Goal: Task Accomplishment & Management: Use online tool/utility

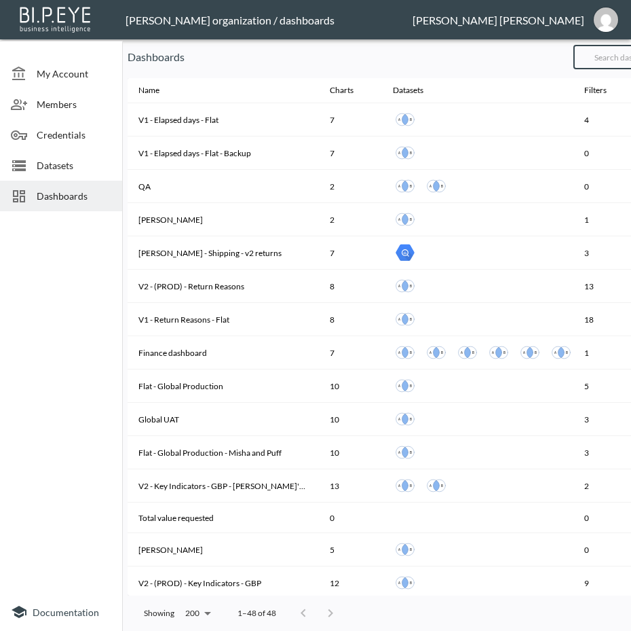
click at [622, 52] on input "text" at bounding box center [629, 57] width 110 height 34
type input "V2"
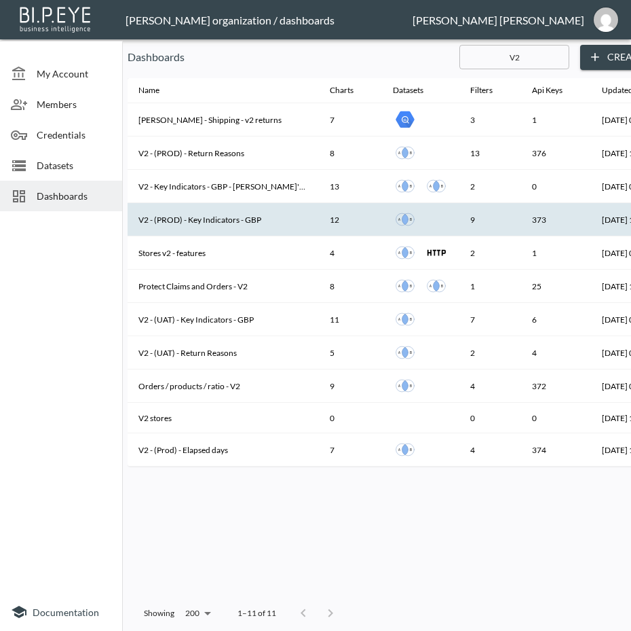
click at [246, 225] on th "V2 - (PROD) - Key Indicators - GBP" at bounding box center [223, 219] width 191 height 33
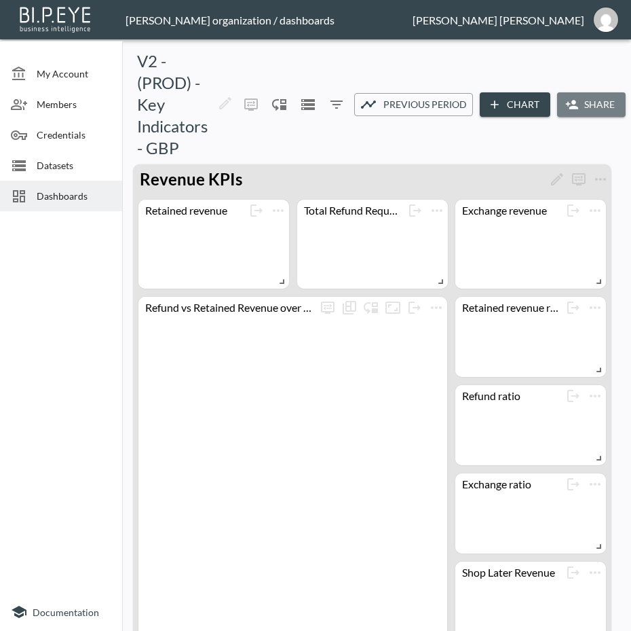
click at [579, 103] on icon "button" at bounding box center [573, 105] width 14 height 14
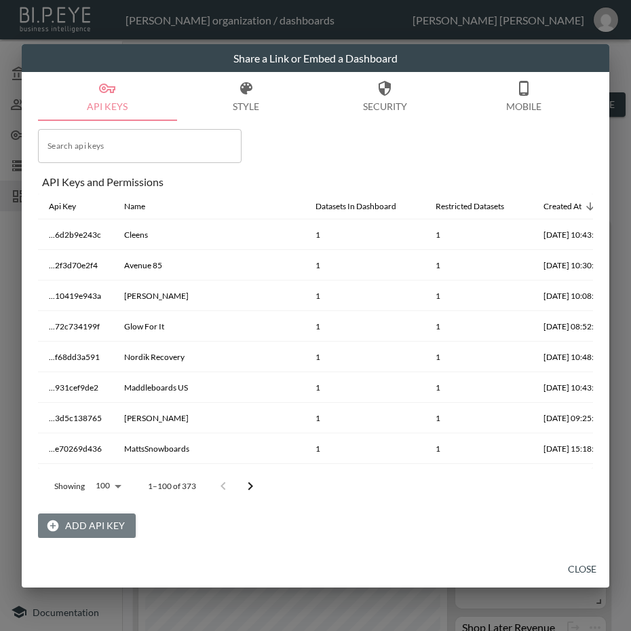
click at [101, 519] on button "Add API Key" at bounding box center [87, 525] width 98 height 25
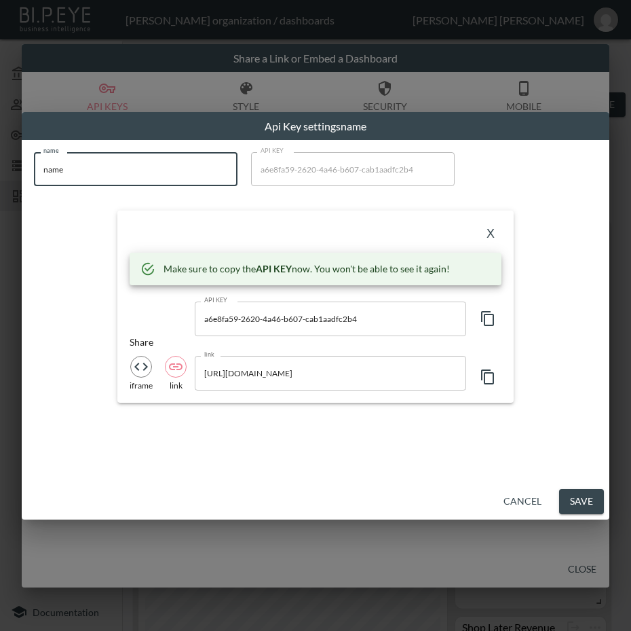
drag, startPoint x: 84, startPoint y: 165, endPoint x: 20, endPoint y: 178, distance: 65.1
click at [20, 178] on div "Api Key settings name name name name API KEY a6e8fa59-2620-4a46-b607-cab1aadfc2…" at bounding box center [315, 315] width 631 height 631
paste input "What [PERSON_NAME]"
type input "What [PERSON_NAME]"
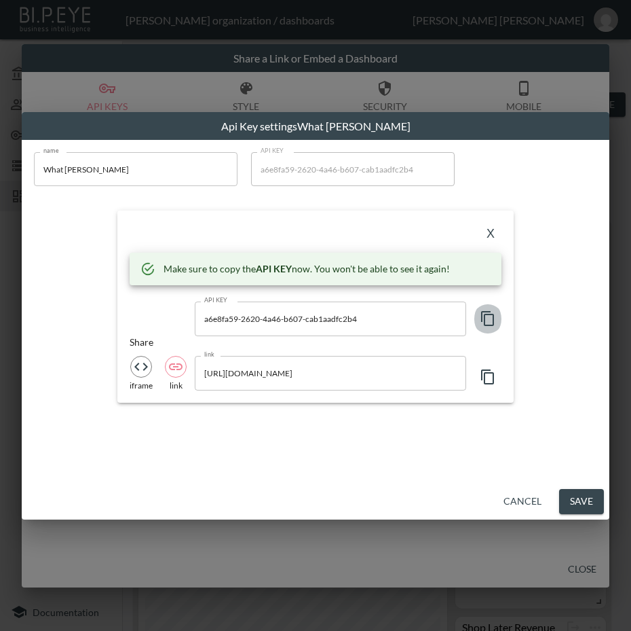
click at [487, 315] on icon "button" at bounding box center [488, 318] width 16 height 16
click at [490, 321] on icon "button" at bounding box center [488, 318] width 16 height 16
click at [483, 314] on icon "button" at bounding box center [488, 318] width 16 height 16
drag, startPoint x: 341, startPoint y: 223, endPoint x: 348, endPoint y: 222, distance: 6.8
click at [341, 222] on div "X Make sure to copy the API KEY now. You won't be able to see it again! API KEY…" at bounding box center [315, 305] width 396 height 191
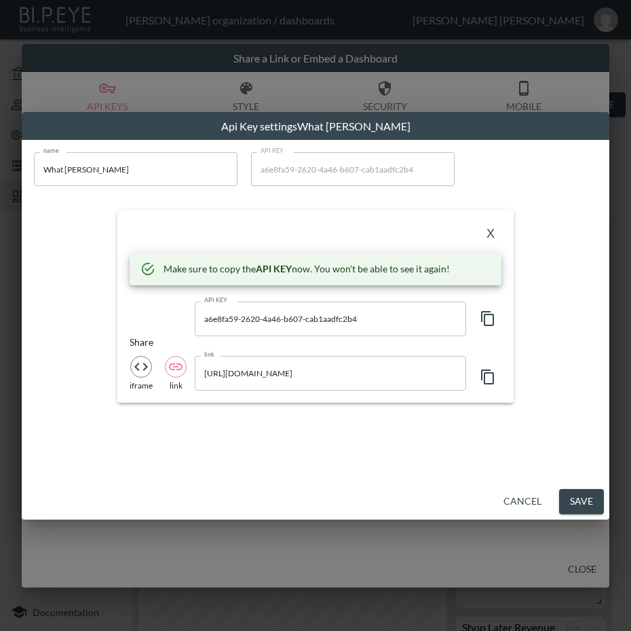
click at [297, 235] on div "X" at bounding box center [316, 234] width 372 height 22
click at [490, 236] on button "X" at bounding box center [491, 234] width 22 height 22
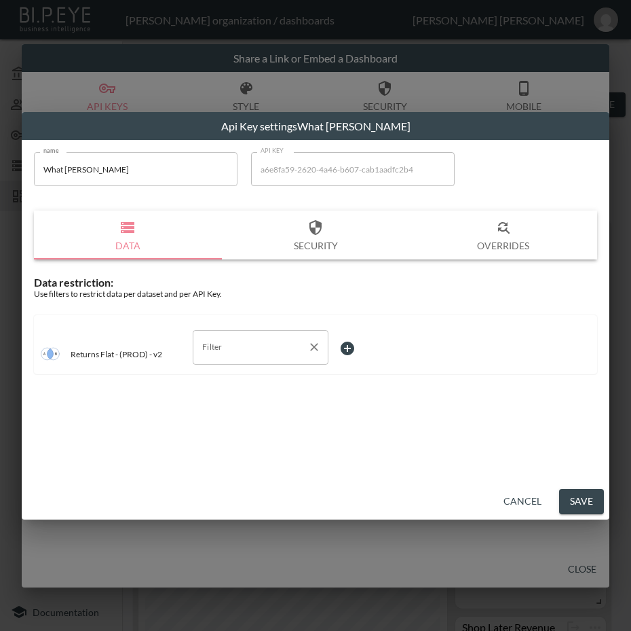
click at [267, 347] on input "Filter" at bounding box center [250, 347] width 103 height 22
click at [242, 422] on span "swap_id" at bounding box center [261, 421] width 114 height 12
type input "swap_id"
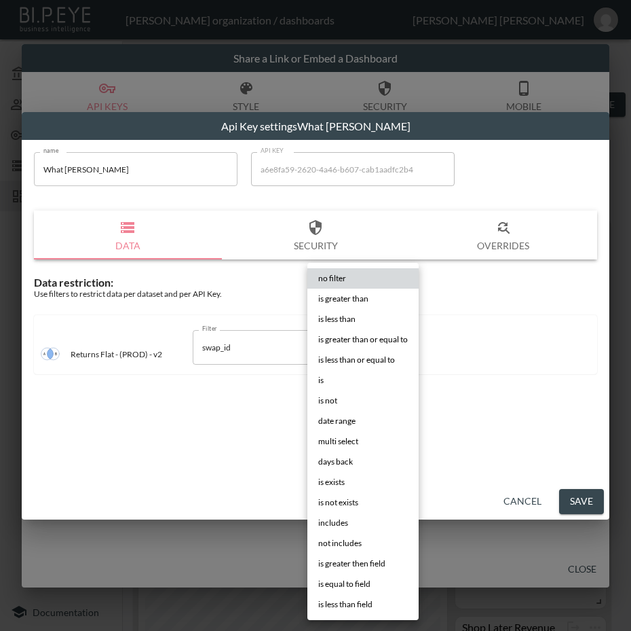
click at [363, 348] on body "BI.P.EYE, Interactive Analytics Dashboards - app [PERSON_NAME] organization / d…" at bounding box center [315, 315] width 631 height 631
click at [348, 373] on li "is" at bounding box center [363, 380] width 111 height 20
type input "is"
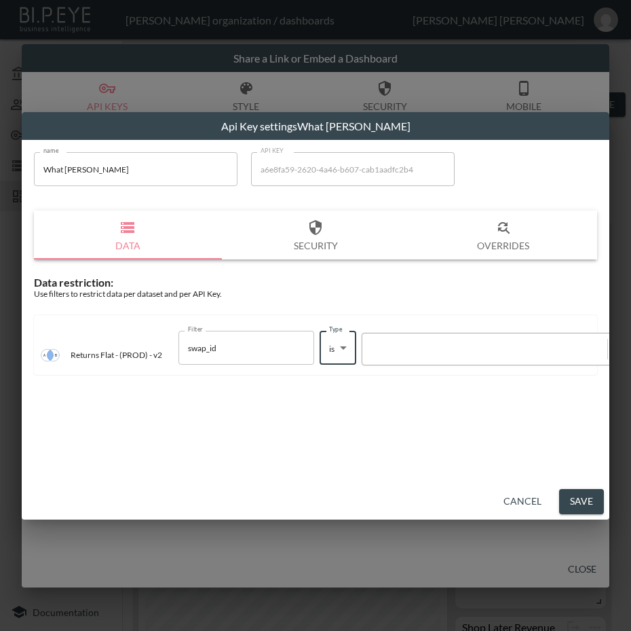
click at [407, 344] on div at bounding box center [485, 349] width 232 height 13
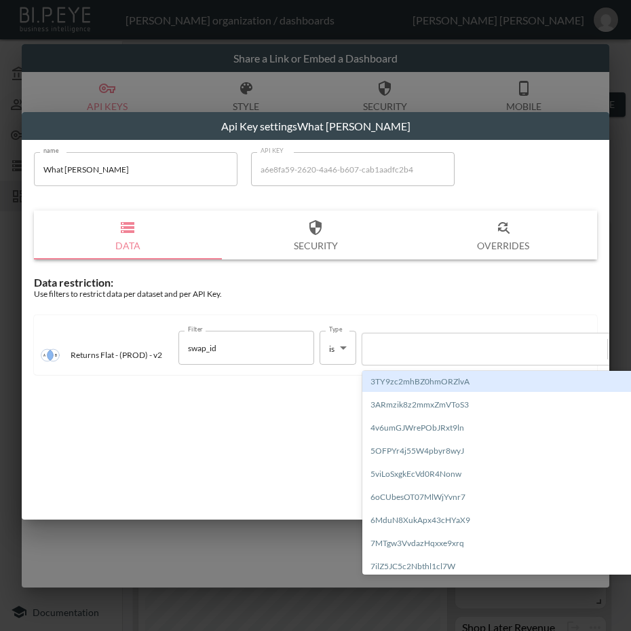
paste input "CqlyOloXaV1UxsKmVlFh"
type input "CqlyOloXaV1UxsKmVlFh"
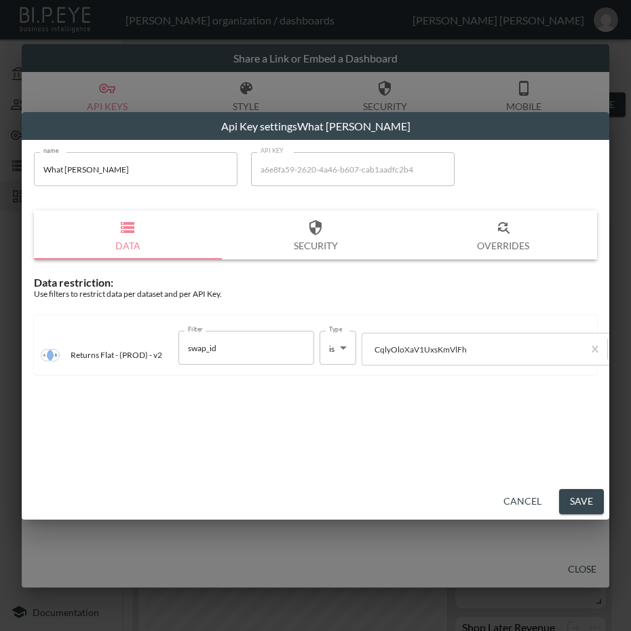
click at [560, 152] on div "name What [PERSON_NAME] Did name API KEY a6e8fa59-2620-4a46-b607-cab1aadfc2b4 A…" at bounding box center [315, 173] width 563 height 42
click at [589, 502] on button "Save" at bounding box center [581, 501] width 45 height 25
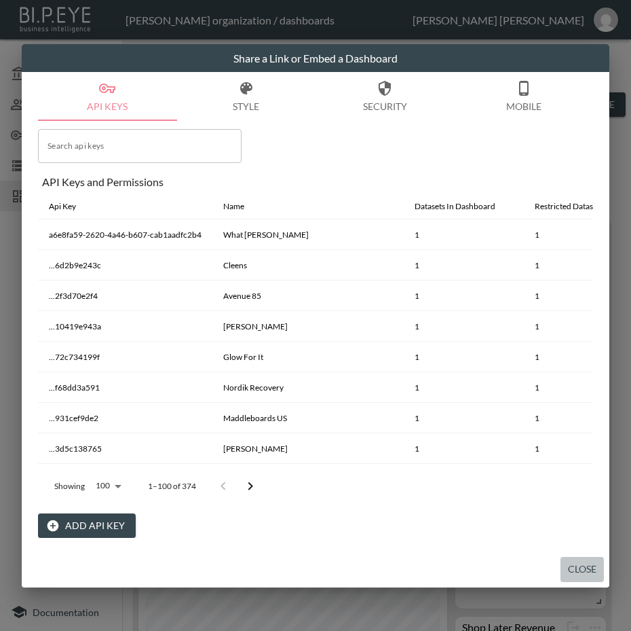
click at [583, 572] on button "Close" at bounding box center [582, 569] width 43 height 25
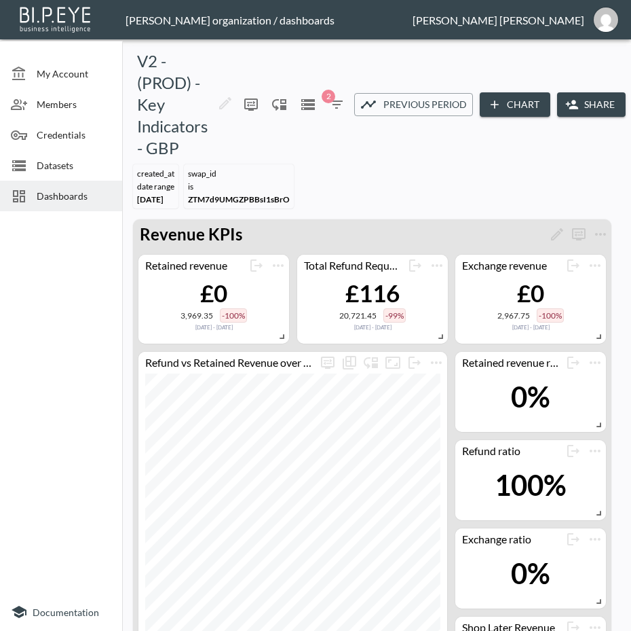
click at [53, 197] on span "Dashboards" at bounding box center [74, 196] width 75 height 14
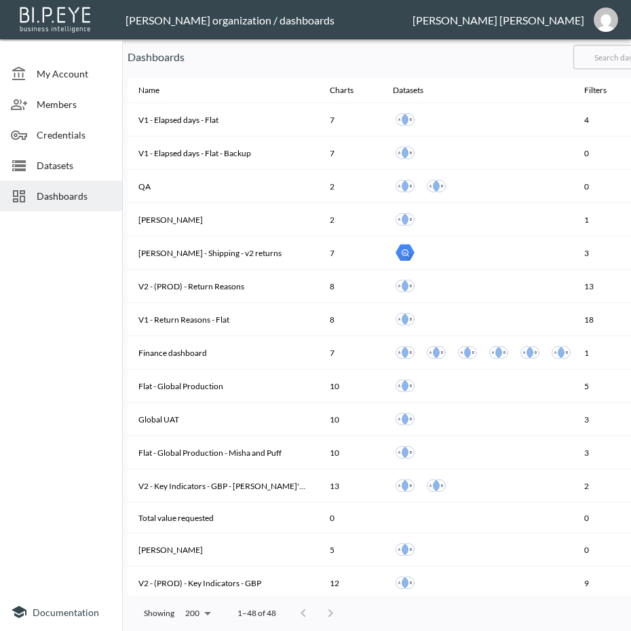
click at [613, 56] on input "text" at bounding box center [629, 57] width 110 height 34
type input "v2"
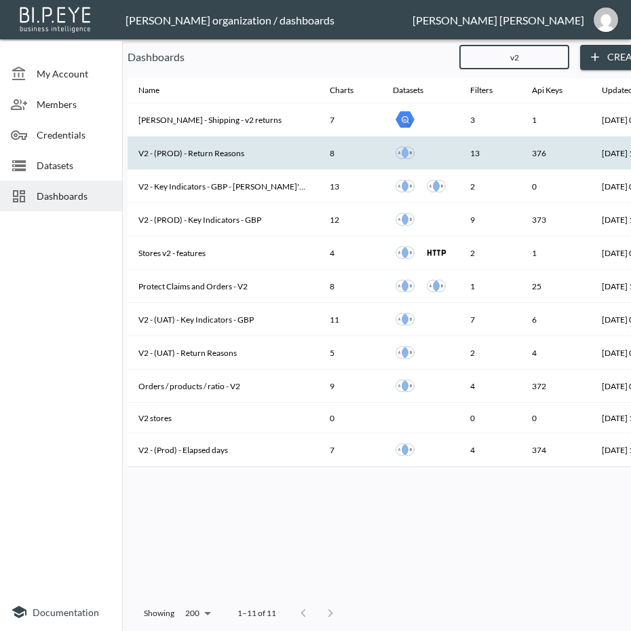
click at [247, 157] on th "V2 - (PROD) - Return Reasons" at bounding box center [223, 152] width 191 height 33
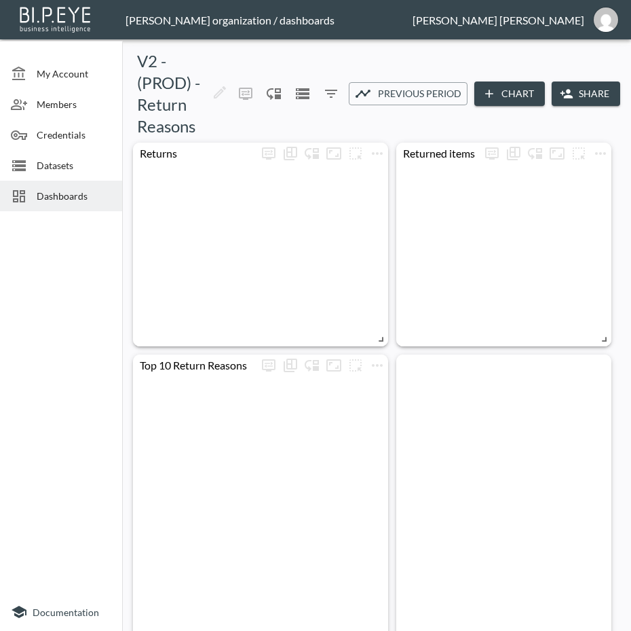
click at [580, 88] on button "Share" at bounding box center [586, 93] width 69 height 25
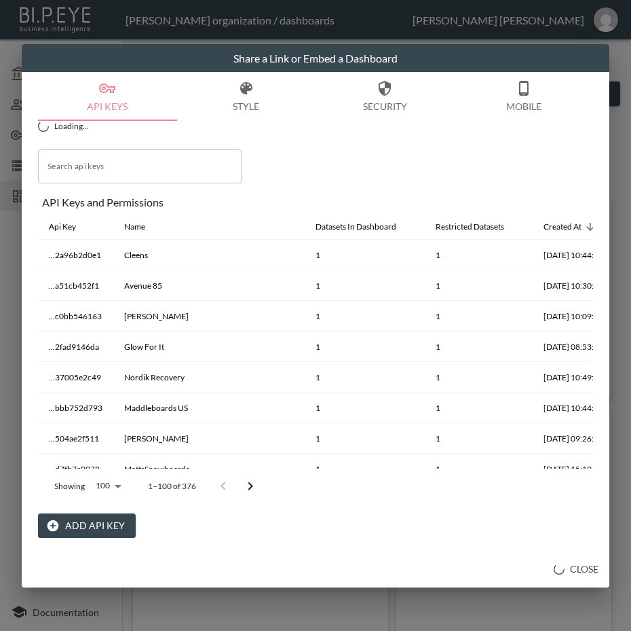
click at [95, 523] on button "Add API Key" at bounding box center [87, 525] width 98 height 25
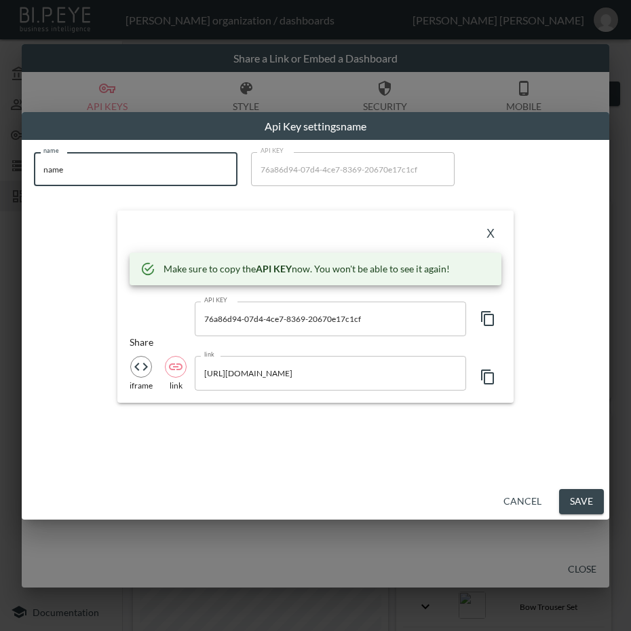
drag, startPoint x: 11, startPoint y: 172, endPoint x: 11, endPoint y: 180, distance: 8.1
click at [11, 179] on div "Api Key settings name name name name API KEY 76a86d94-07d4-4ce7-8369-20670e17c1…" at bounding box center [315, 315] width 631 height 631
paste input "What [PERSON_NAME]"
type input "What [PERSON_NAME]"
click at [488, 318] on icon "button" at bounding box center [488, 318] width 16 height 16
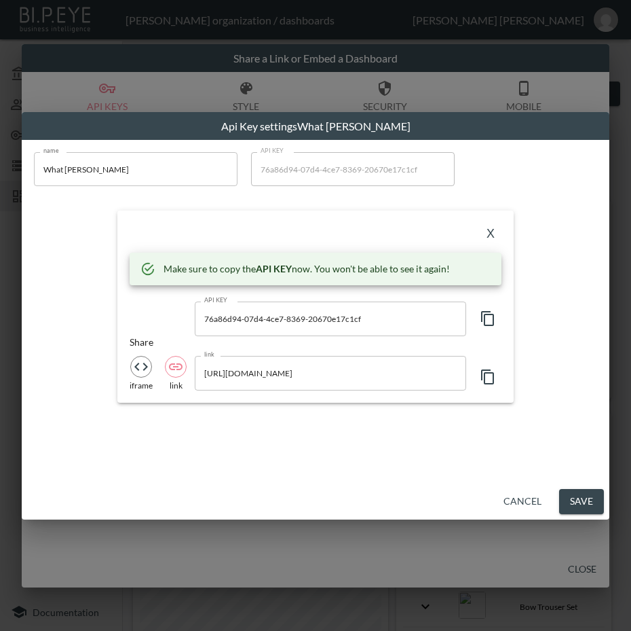
click at [327, 219] on div "X Make sure to copy the API KEY now. You won't be able to see it again! API KEY…" at bounding box center [315, 305] width 396 height 191
click at [494, 235] on button "X" at bounding box center [491, 234] width 22 height 22
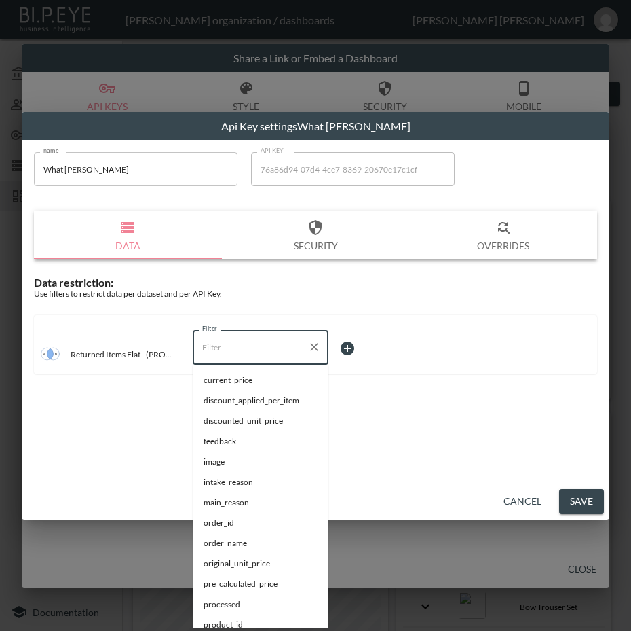
click at [238, 342] on input "Filter" at bounding box center [250, 347] width 103 height 22
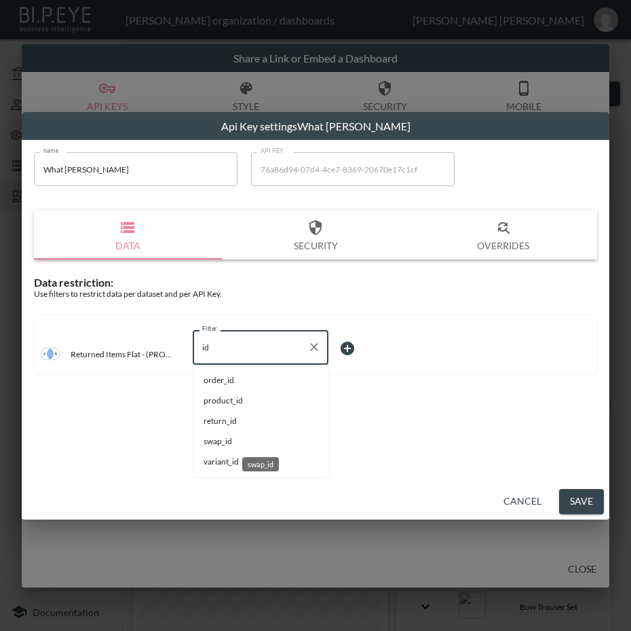
click at [234, 447] on span "swap_id" at bounding box center [261, 441] width 114 height 12
type input "swap_id"
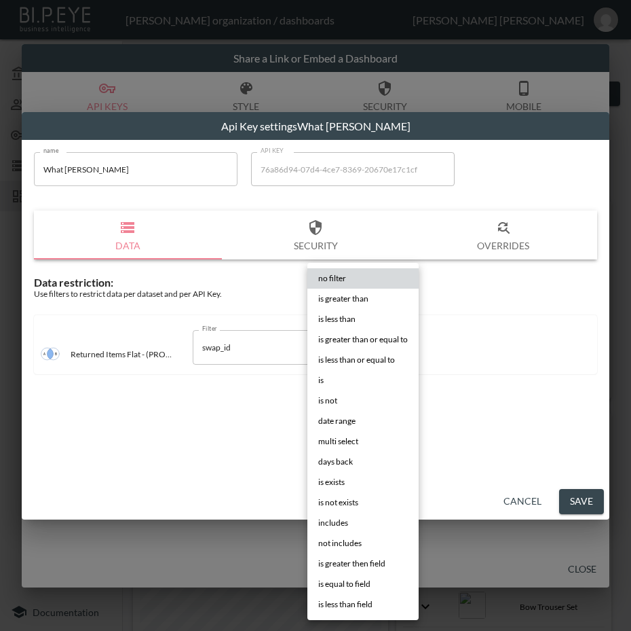
click at [367, 358] on body "BI.P.EYE, Interactive Analytics Dashboards - app [PERSON_NAME] organization / d…" at bounding box center [315, 315] width 631 height 631
click at [356, 374] on li "is" at bounding box center [363, 380] width 111 height 20
type input "is"
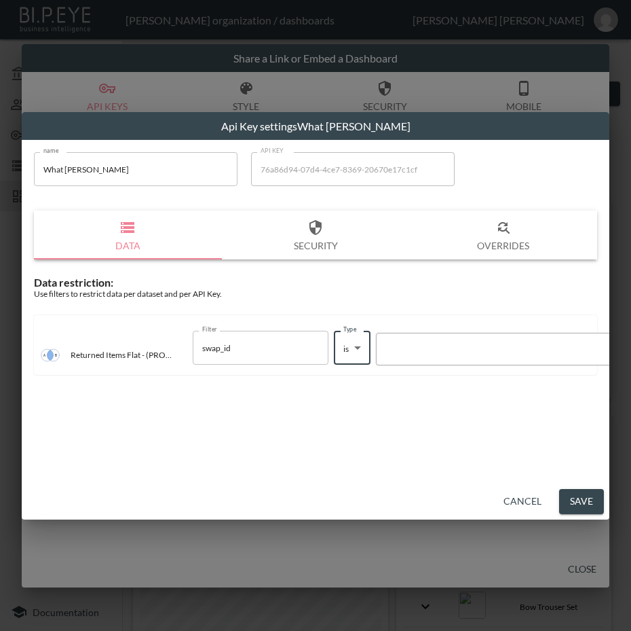
click at [452, 348] on div at bounding box center [500, 349] width 232 height 13
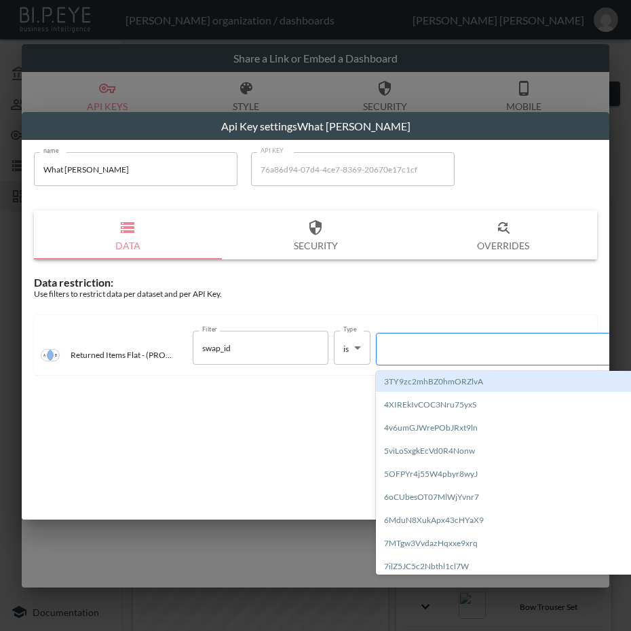
paste input "CqlyOloXaV1UxsKmVlFh"
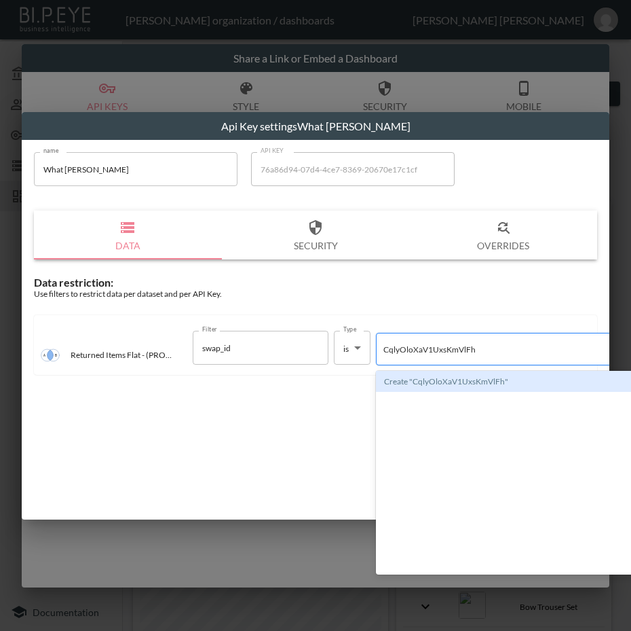
type input "CqlyOloXaV1UxsKmVlFh"
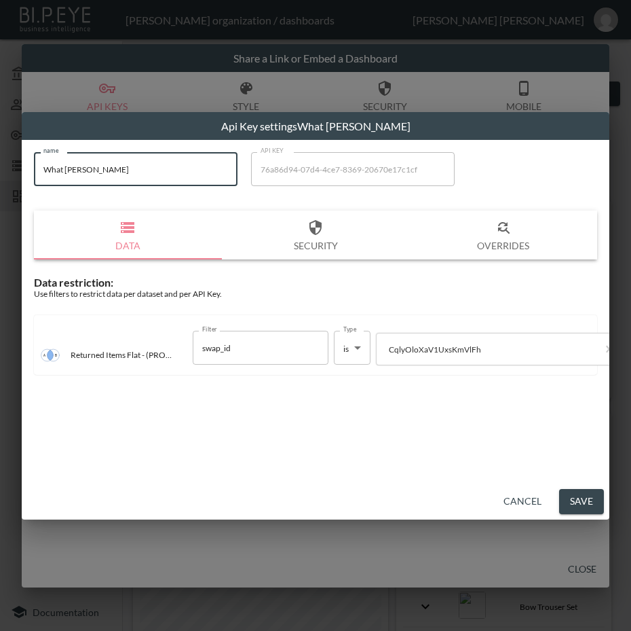
drag, startPoint x: 177, startPoint y: 182, endPoint x: 11, endPoint y: 183, distance: 165.7
click at [11, 183] on div "Api Key settings What [PERSON_NAME] Did name What [PERSON_NAME] Did name API KE…" at bounding box center [315, 315] width 631 height 631
click at [572, 502] on button "Save" at bounding box center [581, 501] width 45 height 25
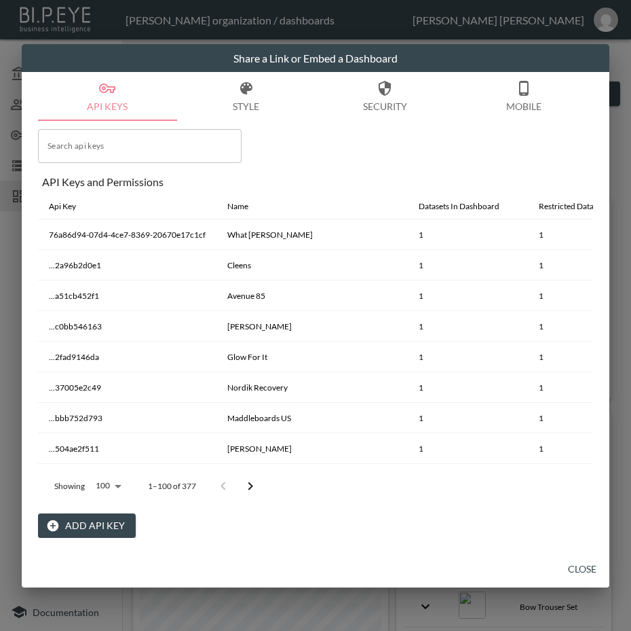
click at [581, 568] on button "Close" at bounding box center [582, 569] width 43 height 25
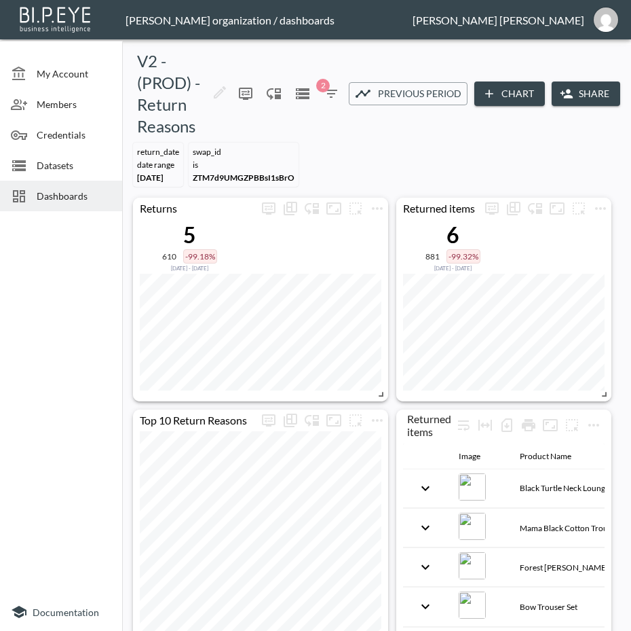
click at [69, 194] on span "Dashboards" at bounding box center [74, 196] width 75 height 14
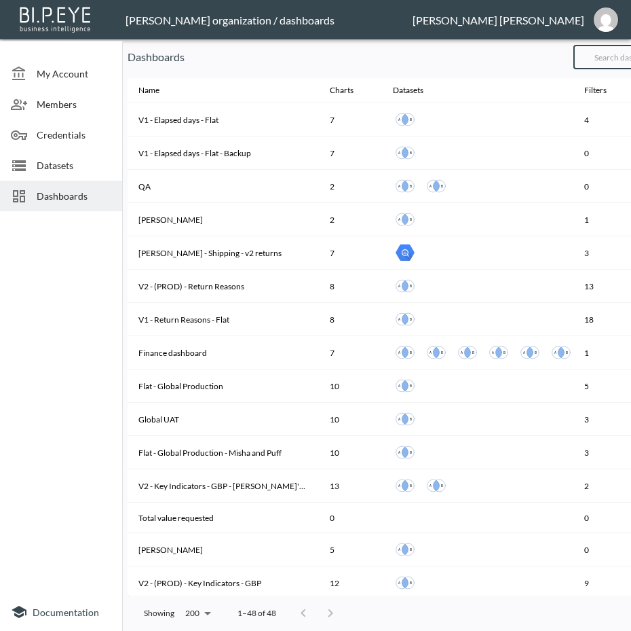
click at [615, 52] on input "text" at bounding box center [629, 57] width 110 height 34
click at [614, 64] on input "text" at bounding box center [629, 57] width 110 height 34
click at [614, 59] on input "text" at bounding box center [629, 57] width 110 height 34
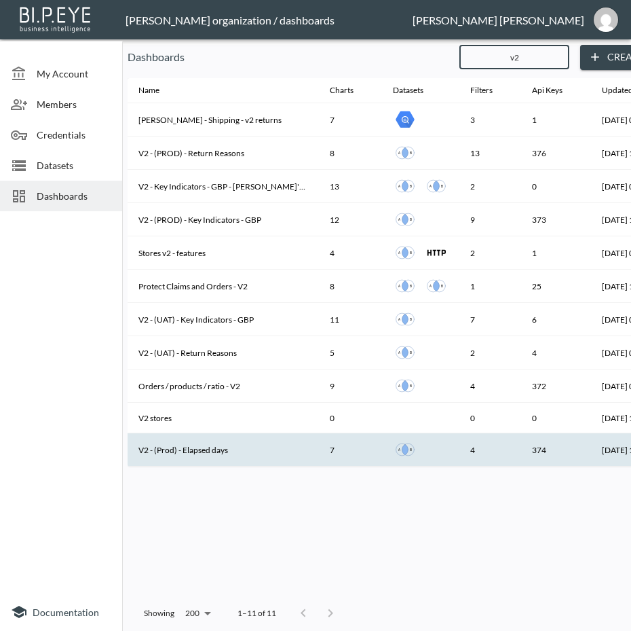
type input "v2"
click at [232, 449] on th "V2 - (Prod) - Elapsed days" at bounding box center [223, 449] width 191 height 33
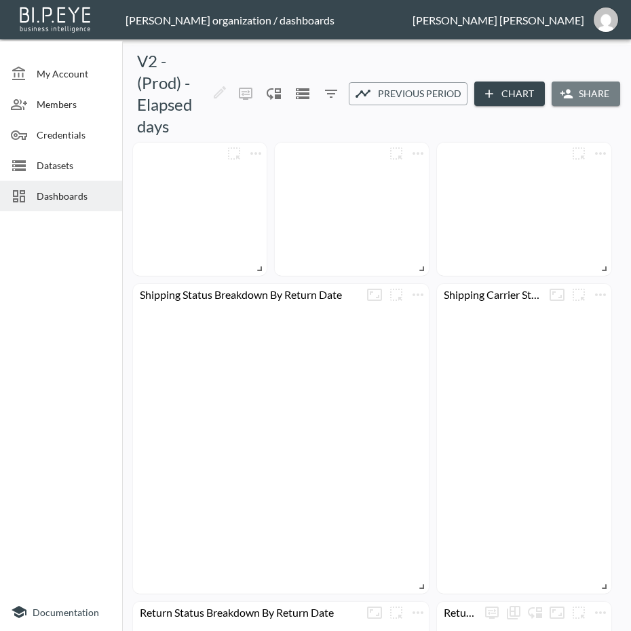
click at [584, 93] on button "Share" at bounding box center [586, 93] width 69 height 25
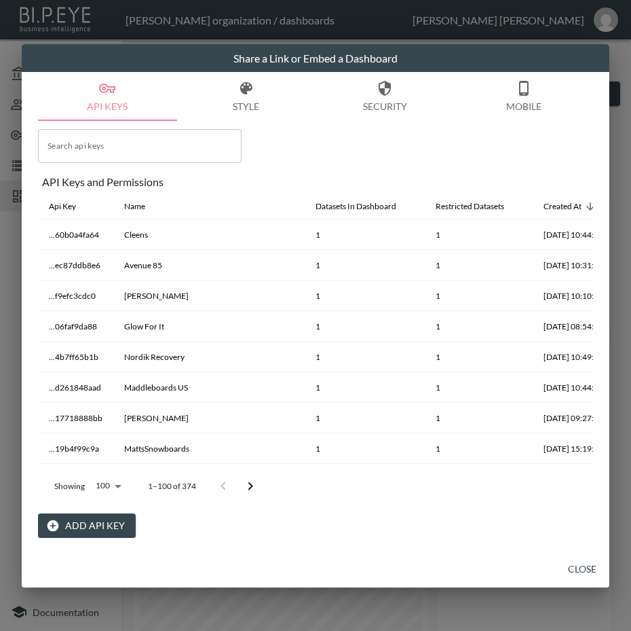
click at [107, 519] on button "Add API Key" at bounding box center [87, 525] width 98 height 25
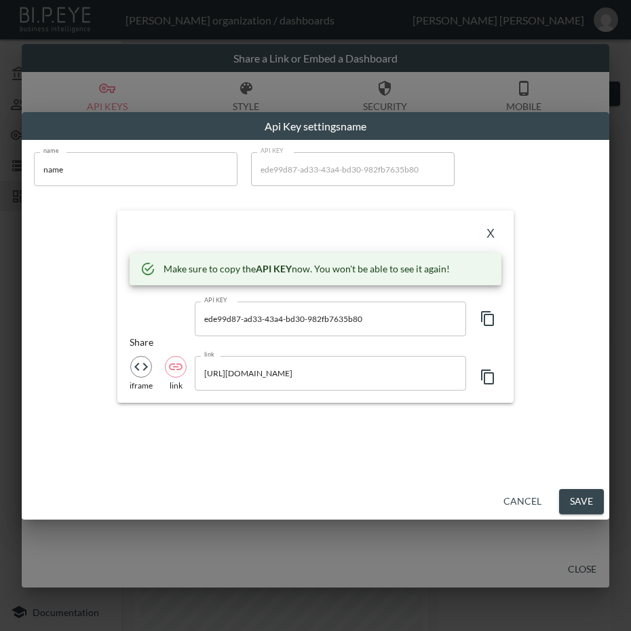
drag, startPoint x: 136, startPoint y: 175, endPoint x: 11, endPoint y: 171, distance: 125.0
click at [11, 171] on div "Api Key settings name name name name API KEY ede99d87-ad33-43a4-bd30-982fb7635b…" at bounding box center [315, 315] width 631 height 631
paste input "What [PERSON_NAME]"
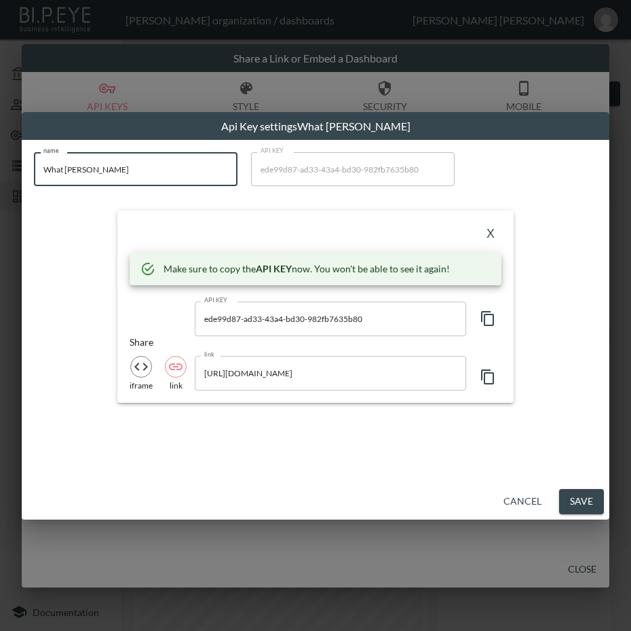
type input "What [PERSON_NAME]"
click at [489, 318] on icon "button" at bounding box center [488, 318] width 16 height 16
click at [185, 217] on div "X Make sure to copy the API KEY now. You won't be able to see it again! API KEY…" at bounding box center [315, 305] width 396 height 191
click at [498, 228] on button "X" at bounding box center [491, 234] width 22 height 22
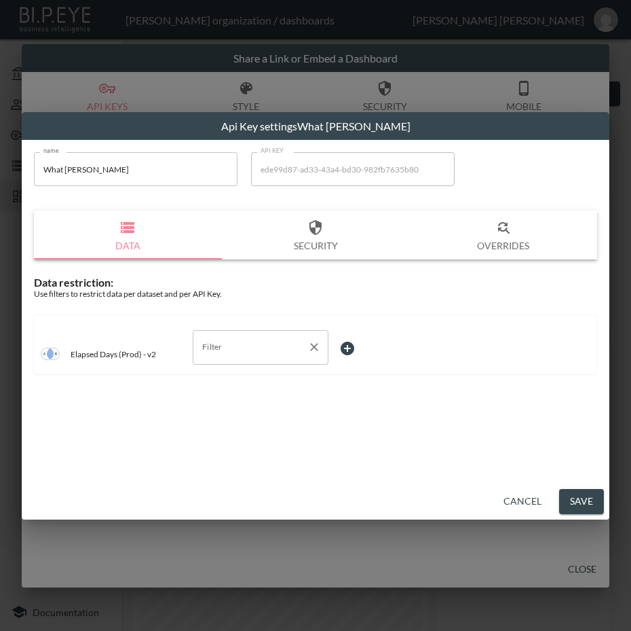
click at [233, 340] on input "Filter" at bounding box center [250, 347] width 103 height 22
click at [248, 405] on span "swap_id" at bounding box center [261, 400] width 114 height 12
type input "swap_id"
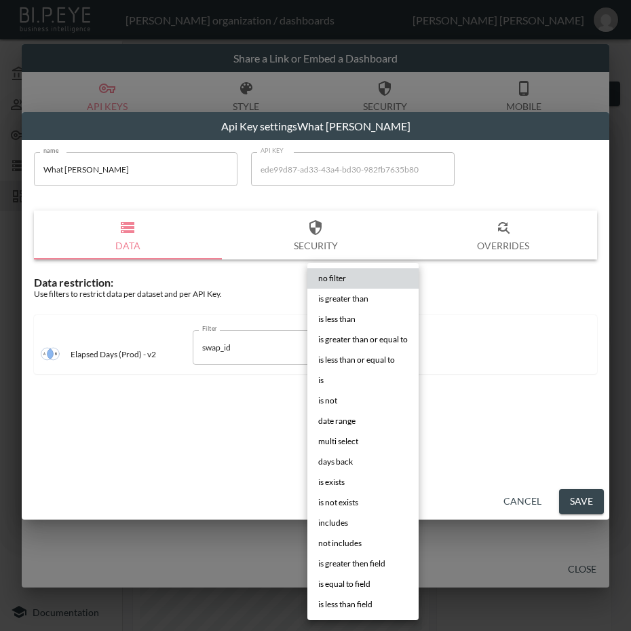
click at [365, 351] on body "BI.P.EYE, Interactive Analytics Dashboards - app [PERSON_NAME] organization / d…" at bounding box center [315, 315] width 631 height 631
click at [339, 379] on li "is" at bounding box center [363, 380] width 111 height 20
type input "is"
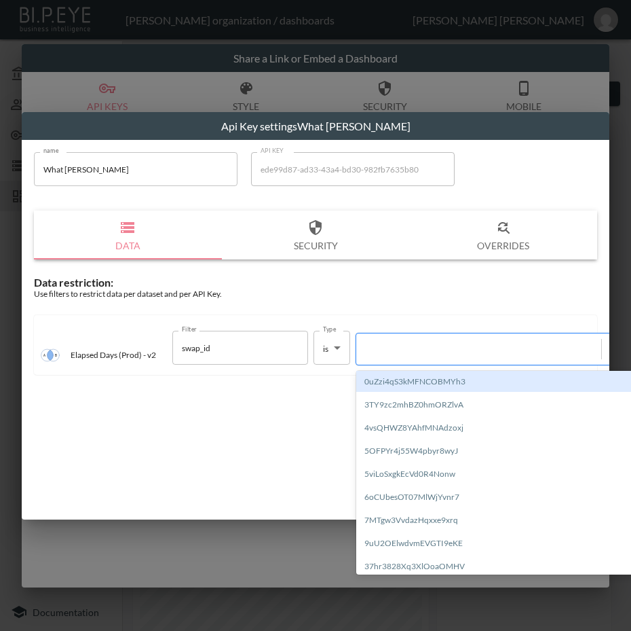
click at [439, 348] on div at bounding box center [479, 349] width 232 height 13
paste input "CqlyOloXaV1UxsKmVlFh"
type input "CqlyOloXaV1UxsKmVlFh"
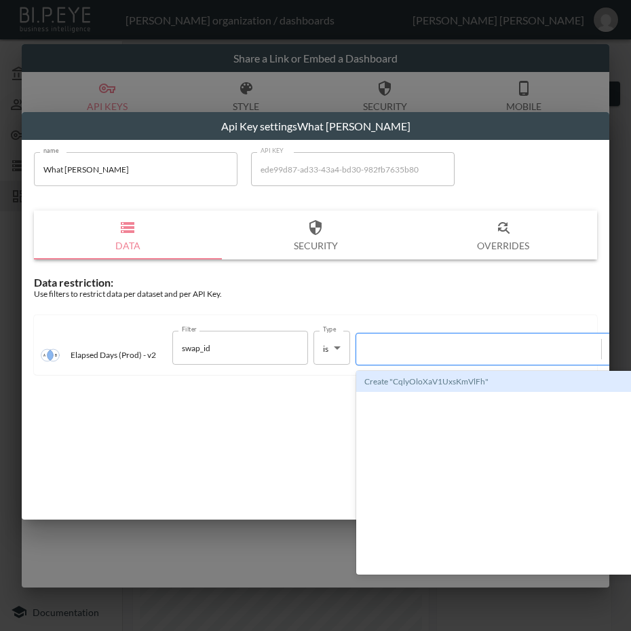
drag, startPoint x: 439, startPoint y: 341, endPoint x: 449, endPoint y: 337, distance: 11.6
click at [445, 338] on div at bounding box center [492, 349] width 272 height 33
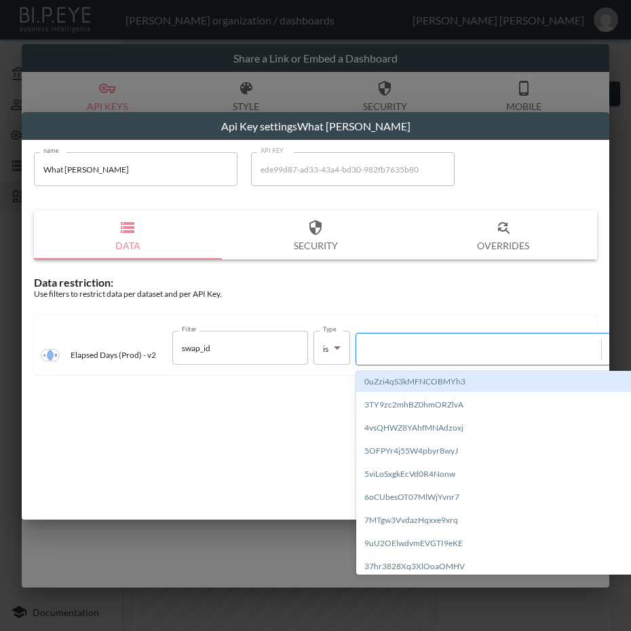
click at [443, 352] on div at bounding box center [479, 349] width 232 height 13
paste input "CqlyOloXaV1UxsKmVlFh"
type input "CqlyOloXaV1UxsKmVlFh"
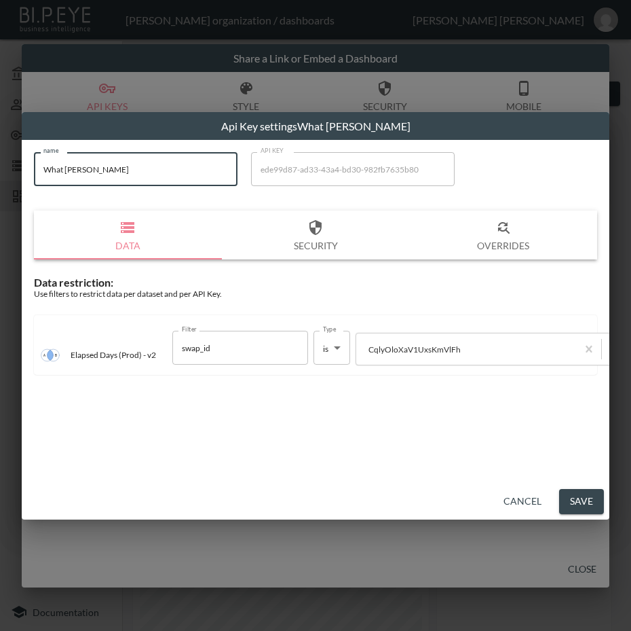
drag, startPoint x: 84, startPoint y: 179, endPoint x: 14, endPoint y: 204, distance: 74.3
click at [14, 204] on div "Api Key settings What [PERSON_NAME] Did name What [PERSON_NAME] Did name API KE…" at bounding box center [315, 315] width 631 height 631
click at [592, 504] on button "Save" at bounding box center [581, 501] width 45 height 25
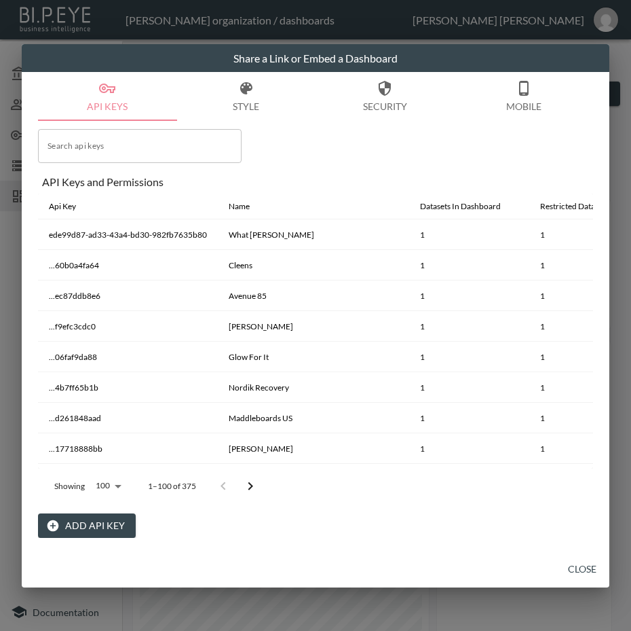
drag, startPoint x: 576, startPoint y: 565, endPoint x: 580, endPoint y: 557, distance: 8.5
click at [578, 564] on button "Close" at bounding box center [582, 569] width 43 height 25
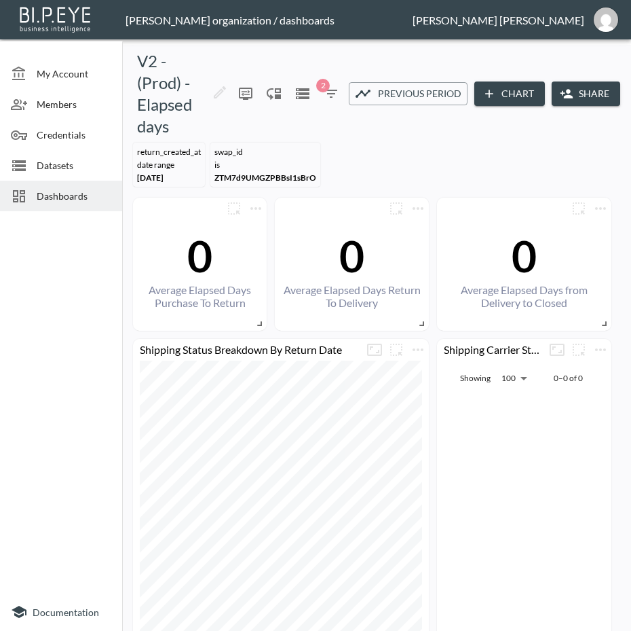
click at [55, 187] on div "Dashboards" at bounding box center [61, 196] width 122 height 31
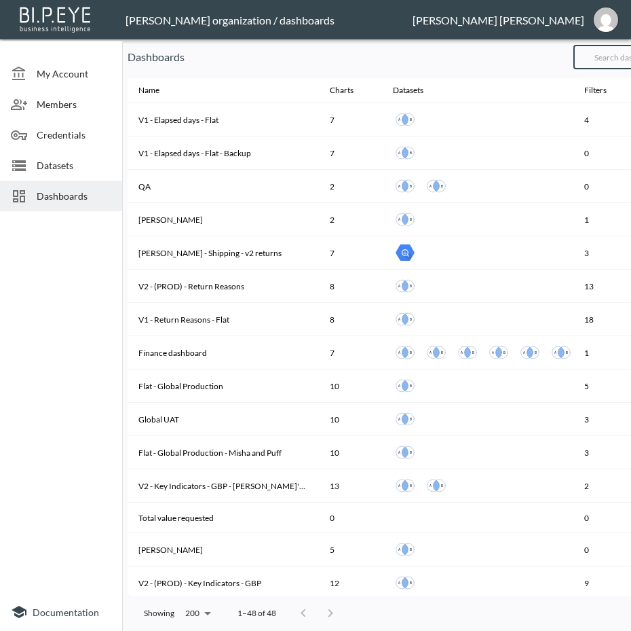
click at [621, 61] on input "text" at bounding box center [629, 57] width 110 height 34
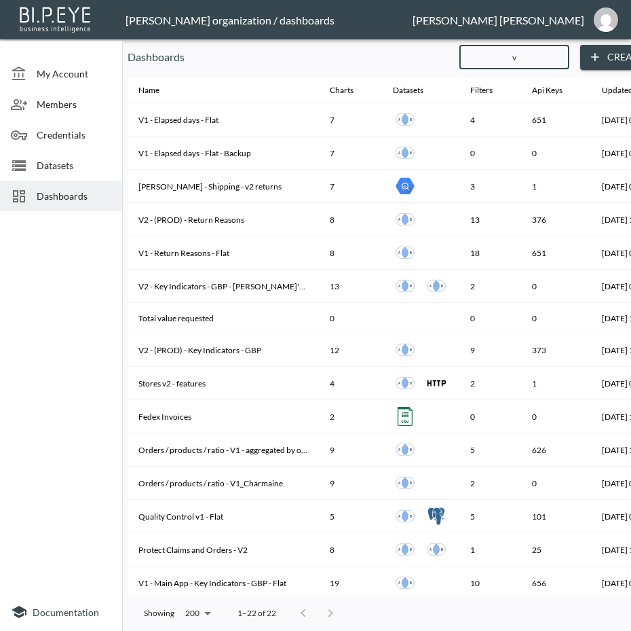
type input "v2"
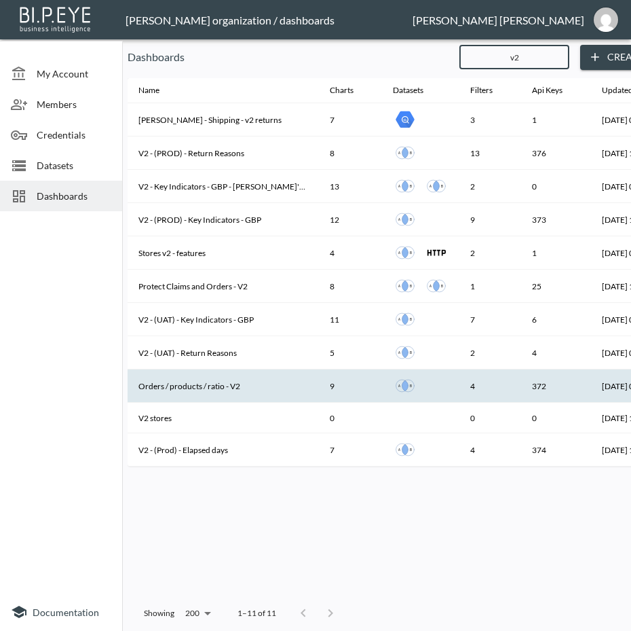
click at [218, 382] on th "Orders / products / ratio - V2" at bounding box center [223, 385] width 191 height 33
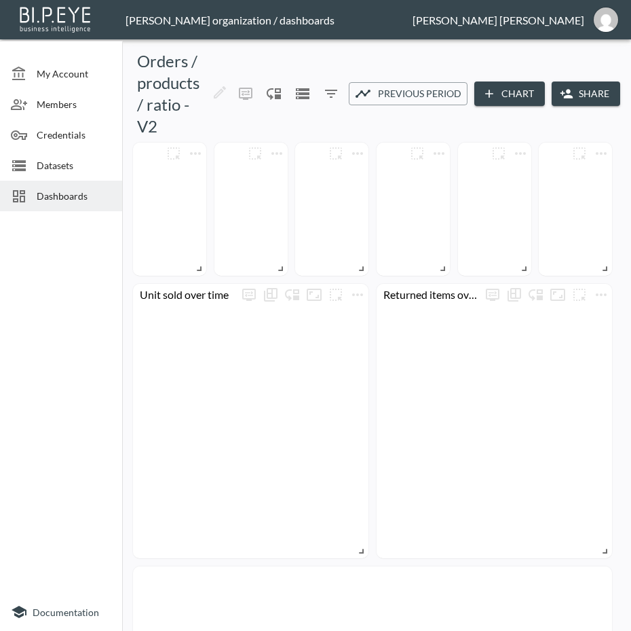
click at [572, 94] on button "Share" at bounding box center [586, 93] width 69 height 25
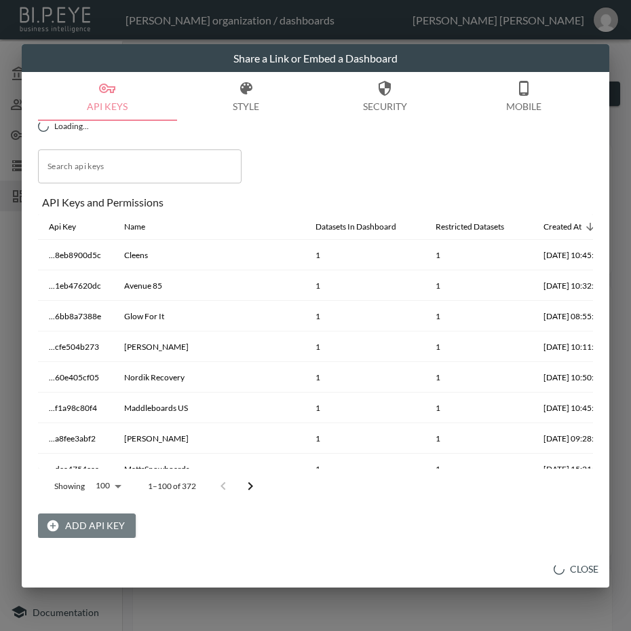
click at [86, 528] on button "Add API Key" at bounding box center [87, 525] width 98 height 25
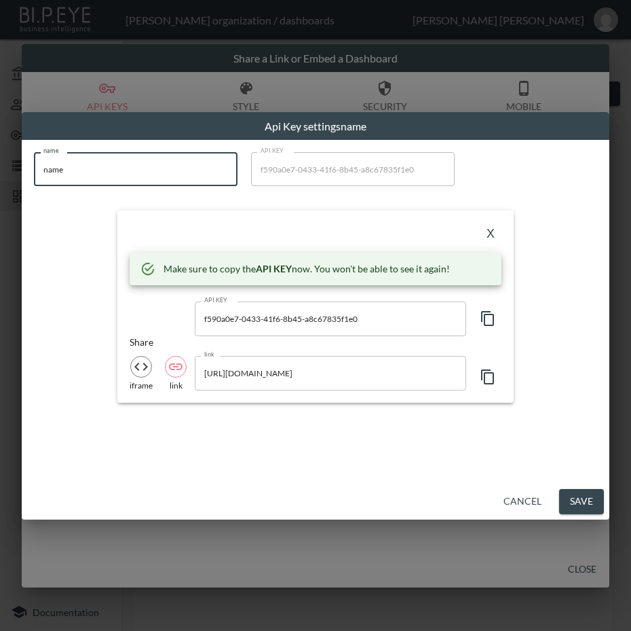
drag, startPoint x: 94, startPoint y: 170, endPoint x: 11, endPoint y: 189, distance: 85.5
click at [11, 189] on div "Api Key settings name name name name API KEY f590a0e7-0433-41f6-8b45-a8c67835f1…" at bounding box center [315, 315] width 631 height 631
paste input "What [PERSON_NAME]"
type input "What [PERSON_NAME]"
click at [485, 310] on icon "button" at bounding box center [488, 318] width 16 height 16
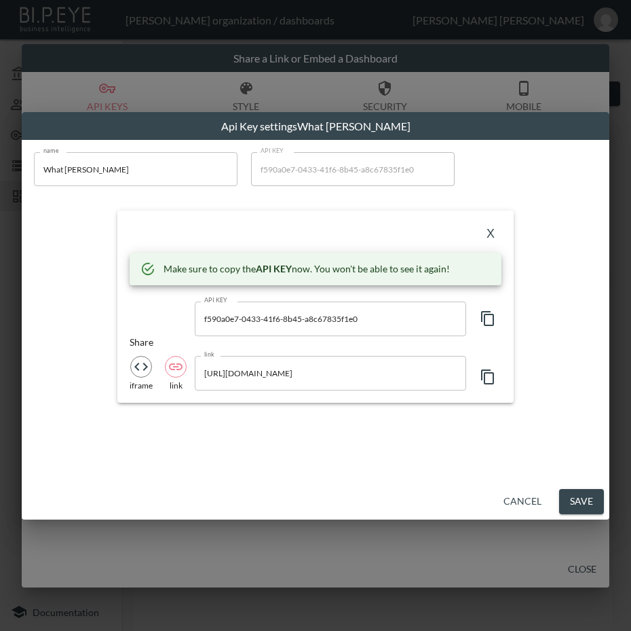
drag, startPoint x: 276, startPoint y: 227, endPoint x: 491, endPoint y: 229, distance: 215.2
click at [276, 227] on div "X" at bounding box center [316, 234] width 372 height 22
click at [485, 237] on button "X" at bounding box center [491, 234] width 22 height 22
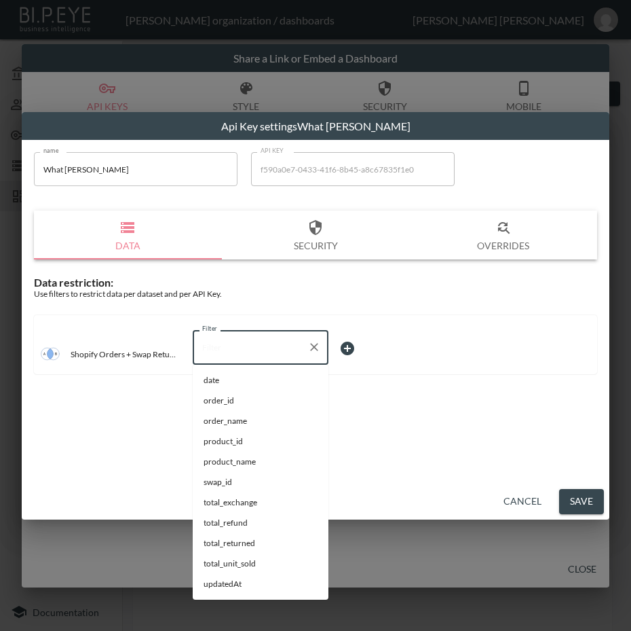
click at [275, 341] on input "Filter" at bounding box center [250, 347] width 103 height 22
click at [262, 483] on span "swap_id" at bounding box center [261, 482] width 114 height 12
type input "swap_id"
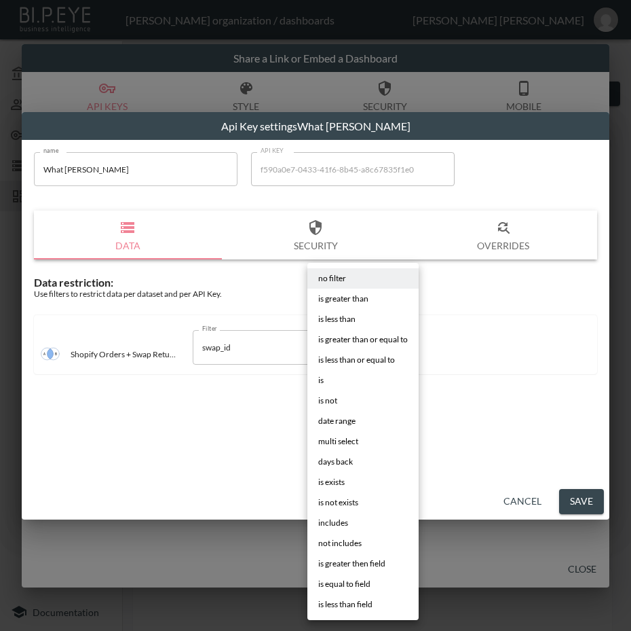
click at [375, 351] on body "BI.P.EYE, Interactive Analytics Dashboards - app [PERSON_NAME] organization / d…" at bounding box center [315, 315] width 631 height 631
click at [348, 376] on li "is" at bounding box center [363, 380] width 111 height 20
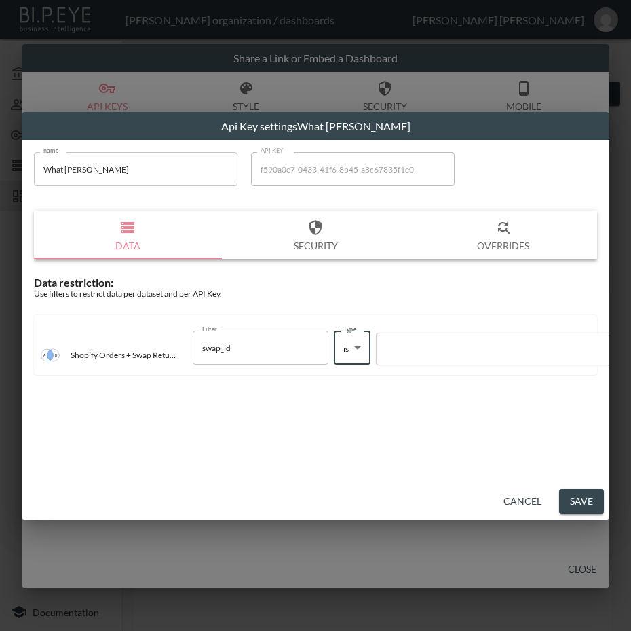
type input "is"
click at [477, 346] on div at bounding box center [315, 315] width 631 height 631
click at [477, 346] on div "no filter is greater than is less than is greater than or equal to is less than…" at bounding box center [315, 315] width 631 height 631
click at [415, 361] on div at bounding box center [512, 349] width 272 height 33
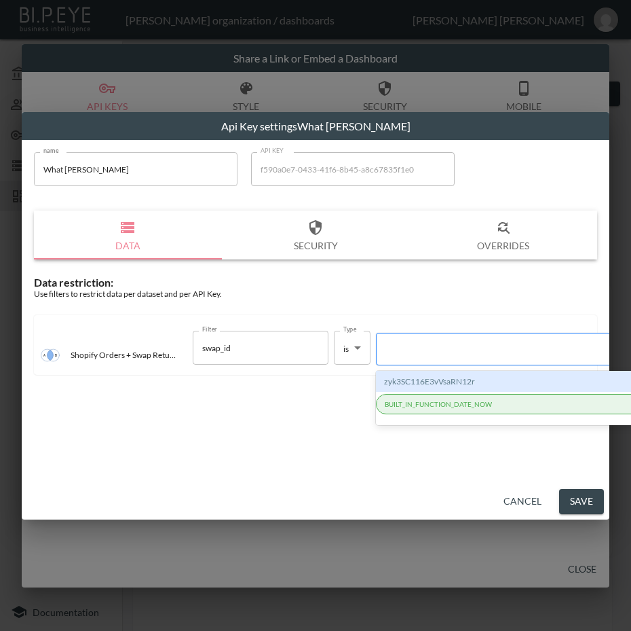
paste input "CqlyOloXaV1UxsKmVlFh"
type input "CqlyOloXaV1UxsKmVlFh"
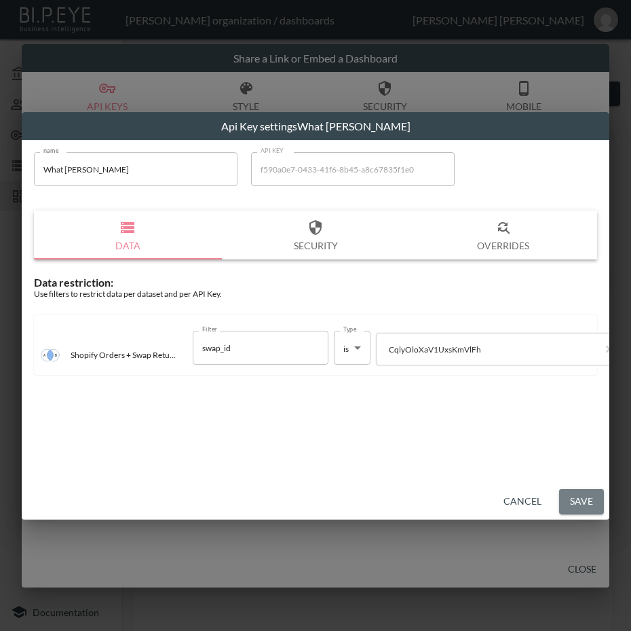
click at [580, 496] on button "Save" at bounding box center [581, 501] width 45 height 25
